Goal: Find specific page/section: Find specific page/section

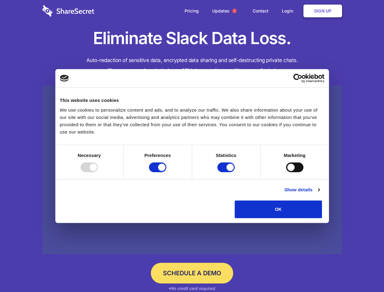
click at [98, 172] on div at bounding box center [89, 167] width 17 height 10
click at [166, 172] on input "Preferences" at bounding box center [157, 167] width 17 height 10
checkbox input "false"
click at [227, 172] on input "Statistics" at bounding box center [225, 167] width 17 height 10
checkbox input "false"
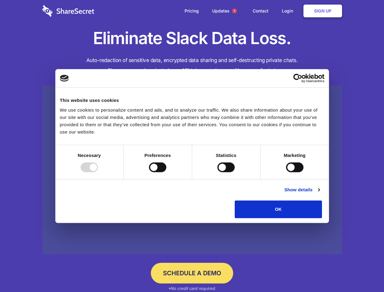
click at [286, 172] on input "Marketing" at bounding box center [294, 167] width 17 height 10
checkbox input "true"
click at [319, 193] on link "Show details" at bounding box center [301, 189] width 35 height 7
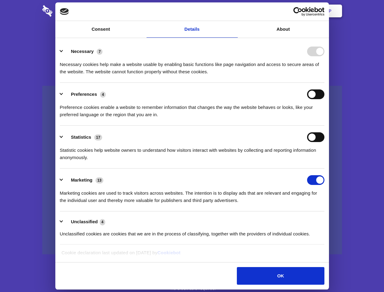
click at [336, 220] on link at bounding box center [192, 170] width 300 height 169
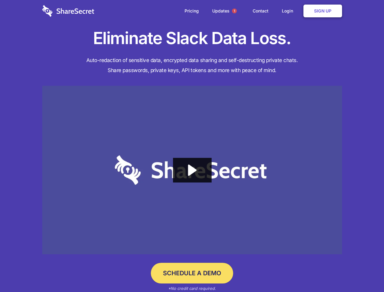
click at [234, 11] on span "1" at bounding box center [234, 11] width 5 height 5
